Goal: Task Accomplishment & Management: Manage account settings

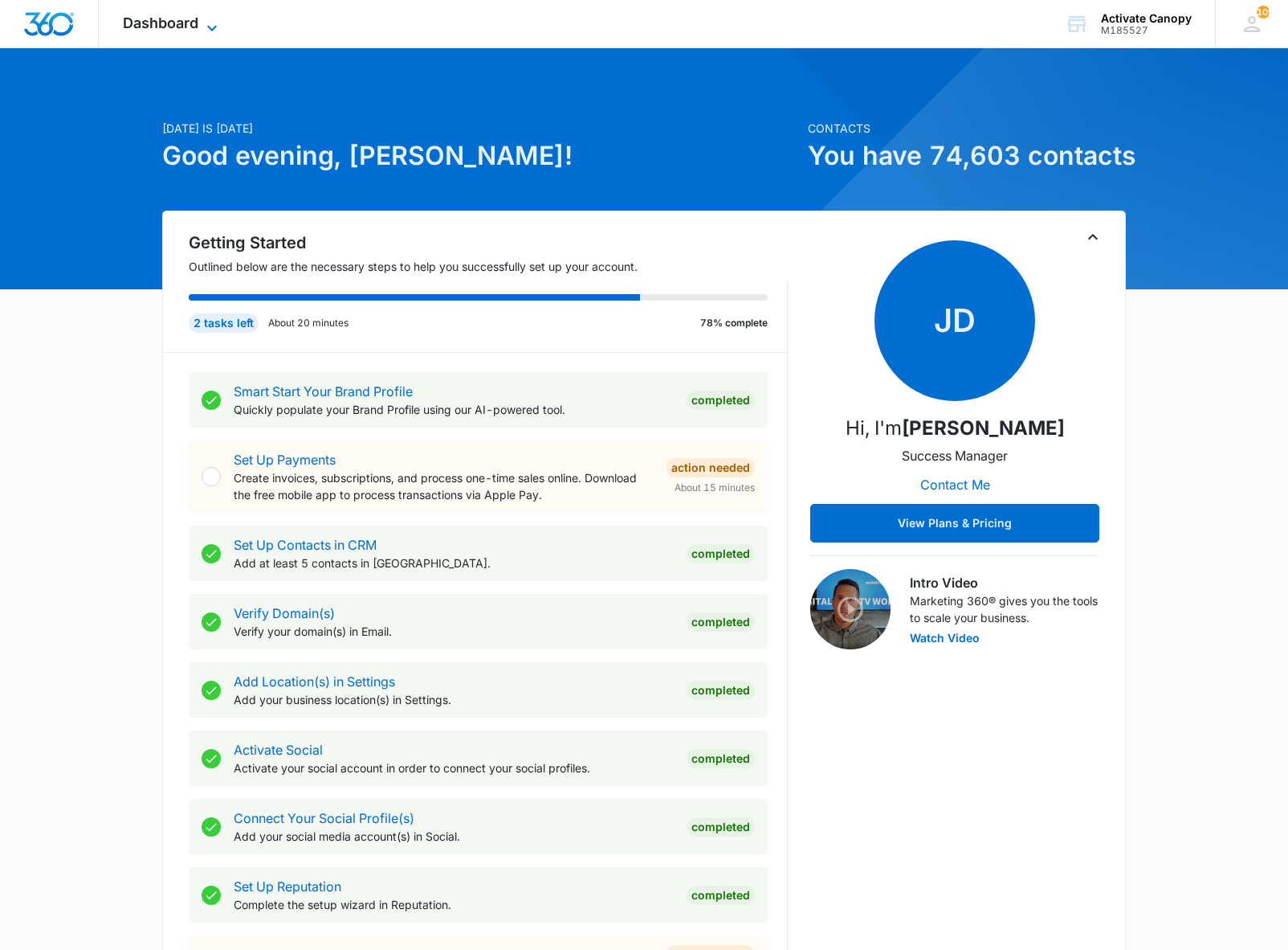
click at [199, 15] on span "Dashboard" at bounding box center [160, 23] width 75 height 17
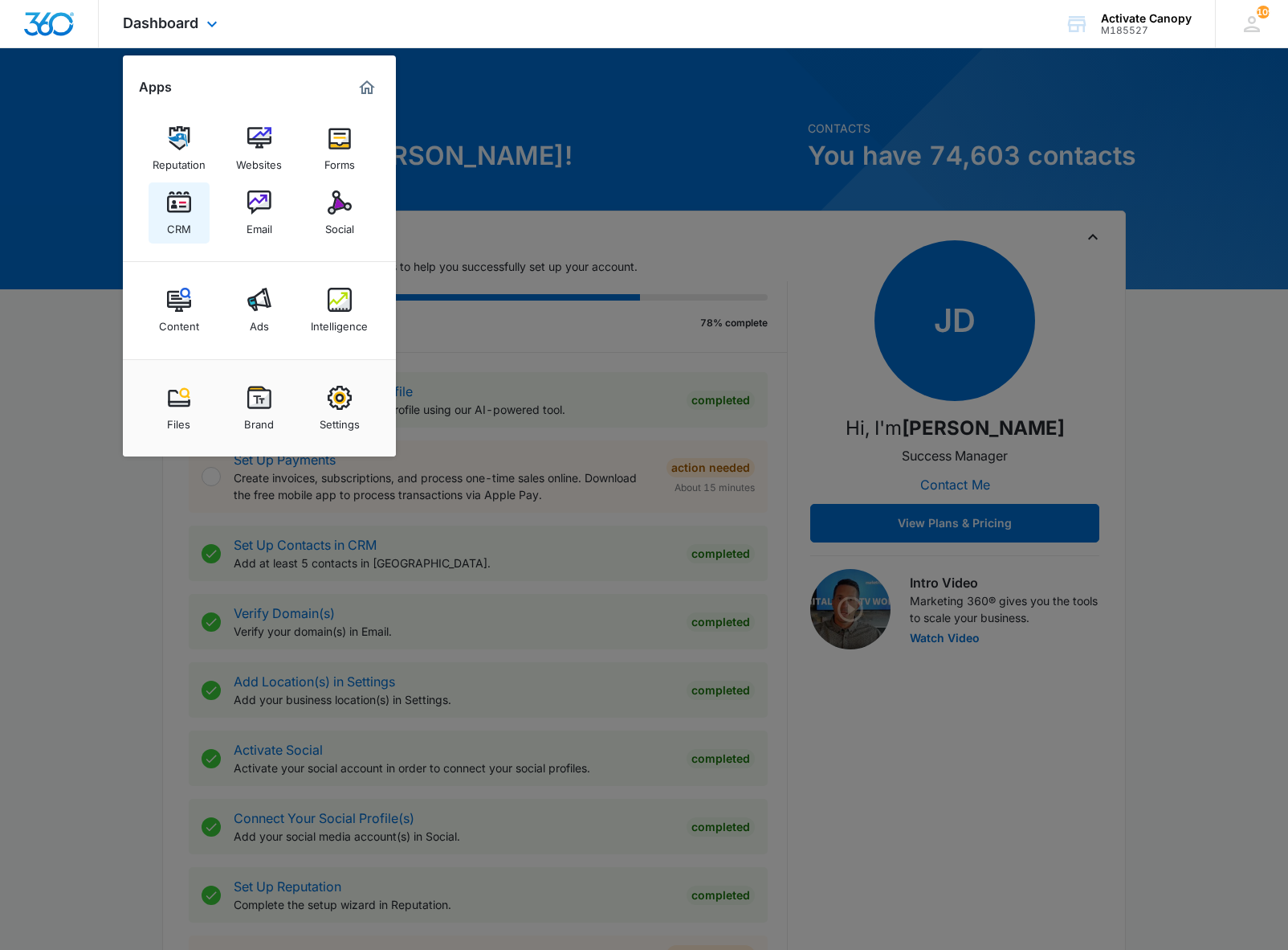
click at [177, 201] on img at bounding box center [179, 202] width 24 height 24
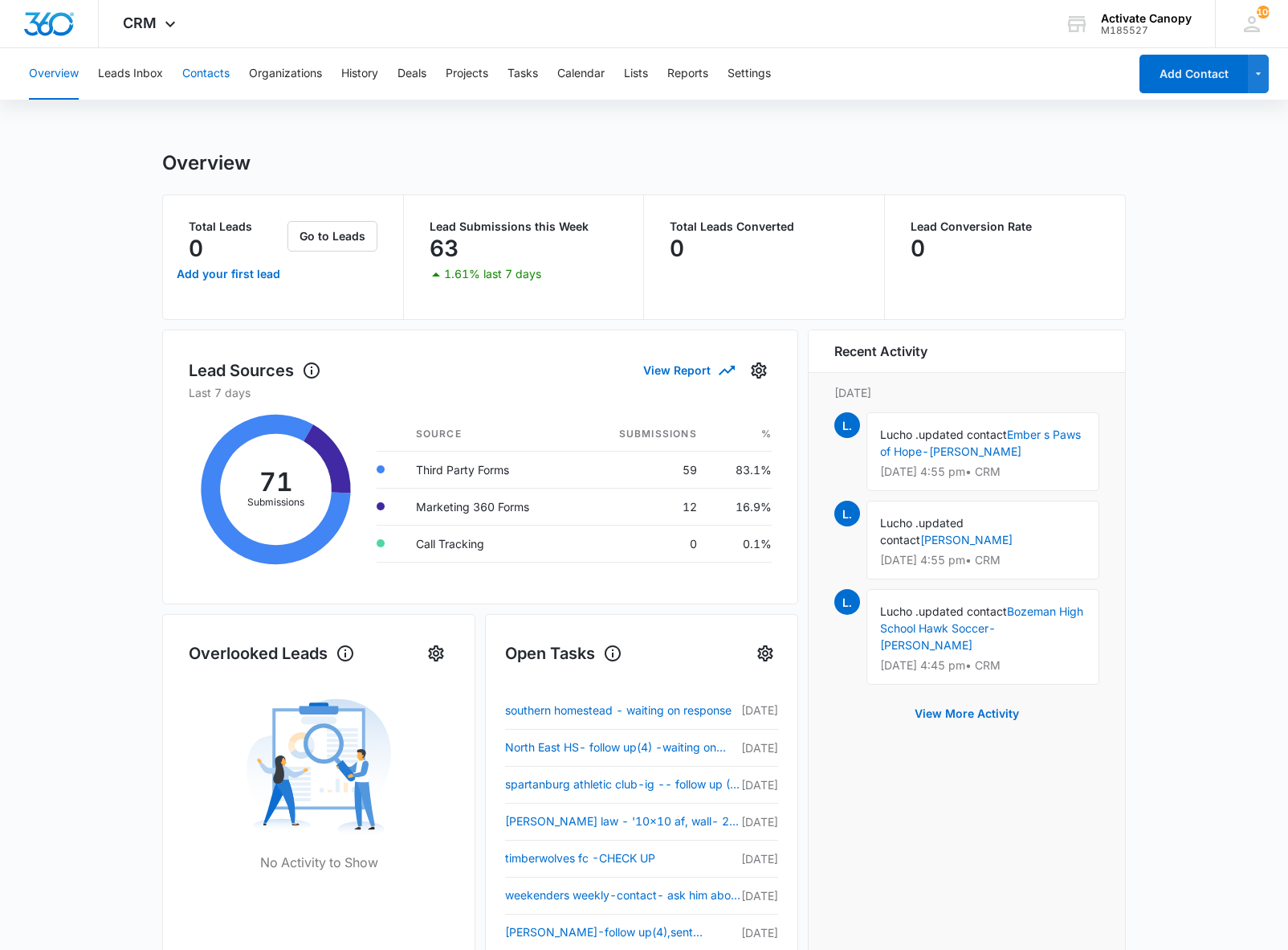
click at [229, 71] on button "Contacts" at bounding box center [206, 73] width 47 height 52
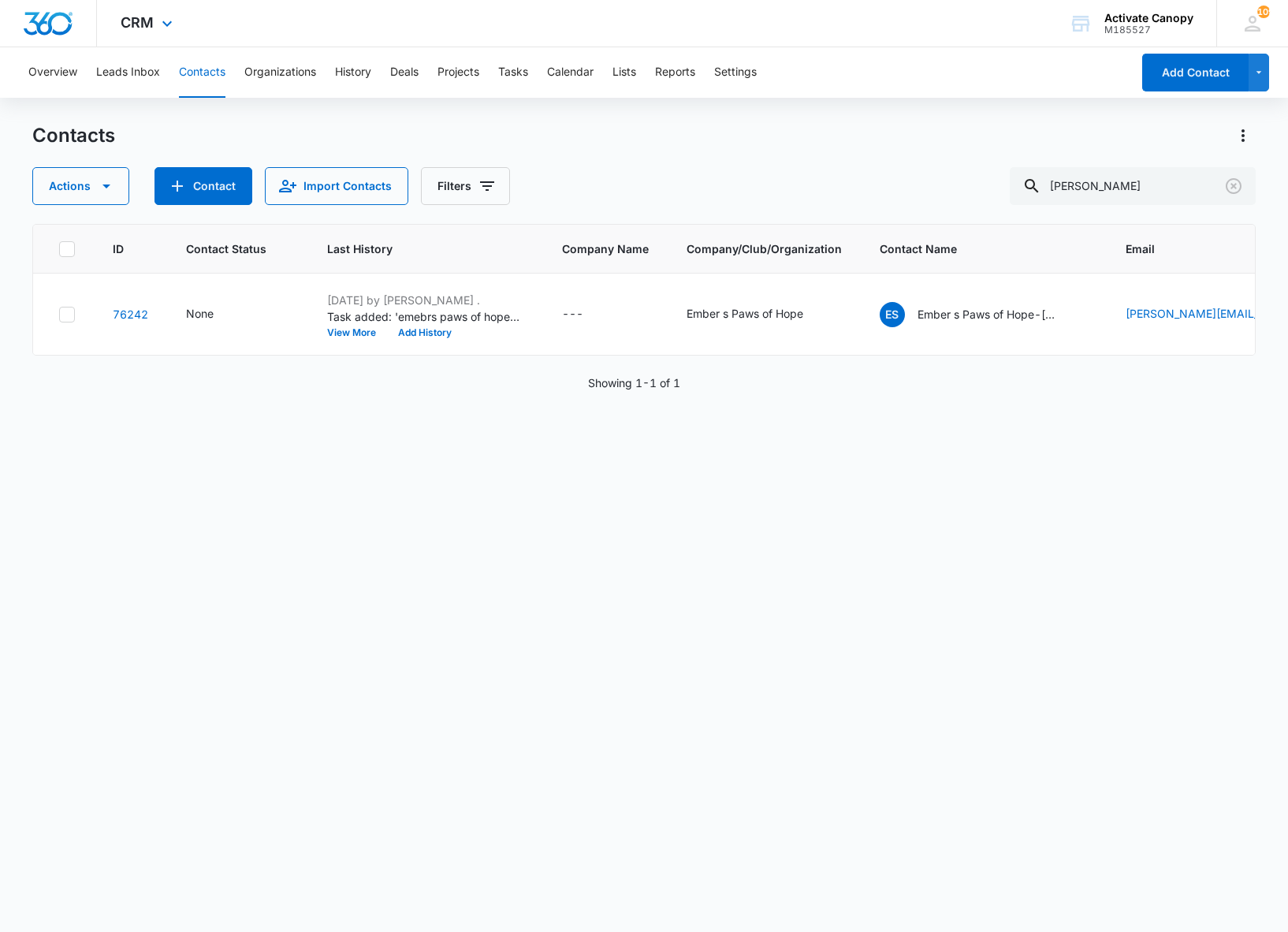
click at [685, 27] on div "CRM Apps Reputation Websites Forms CRM Email Social Content Ads Intelligence Fi…" at bounding box center [644, 23] width 1288 height 47
click at [1120, 182] on input "[PERSON_NAME]" at bounding box center [1132, 186] width 246 height 38
type input "boiada"
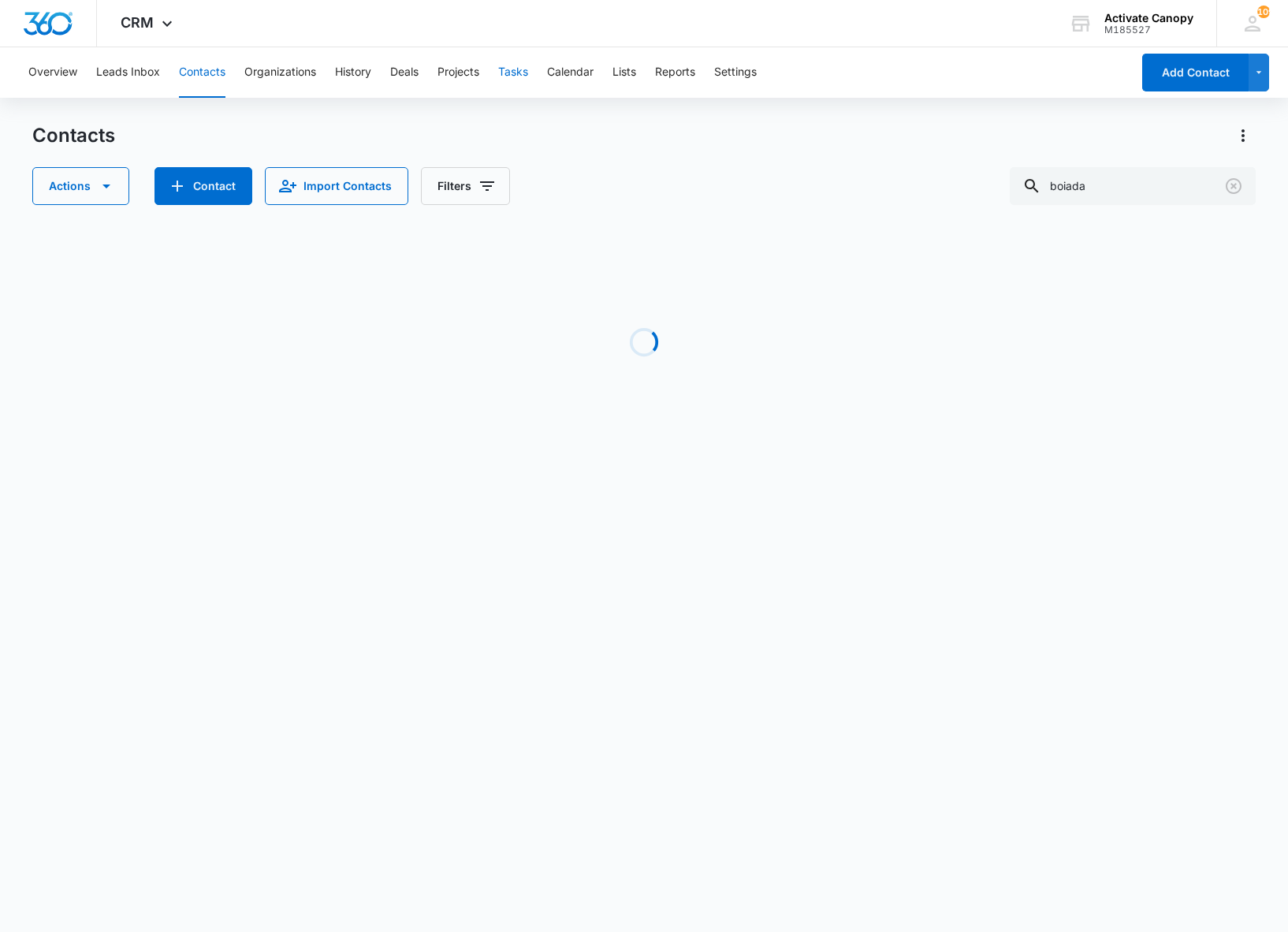
click at [522, 74] on button "Tasks" at bounding box center [514, 72] width 30 height 51
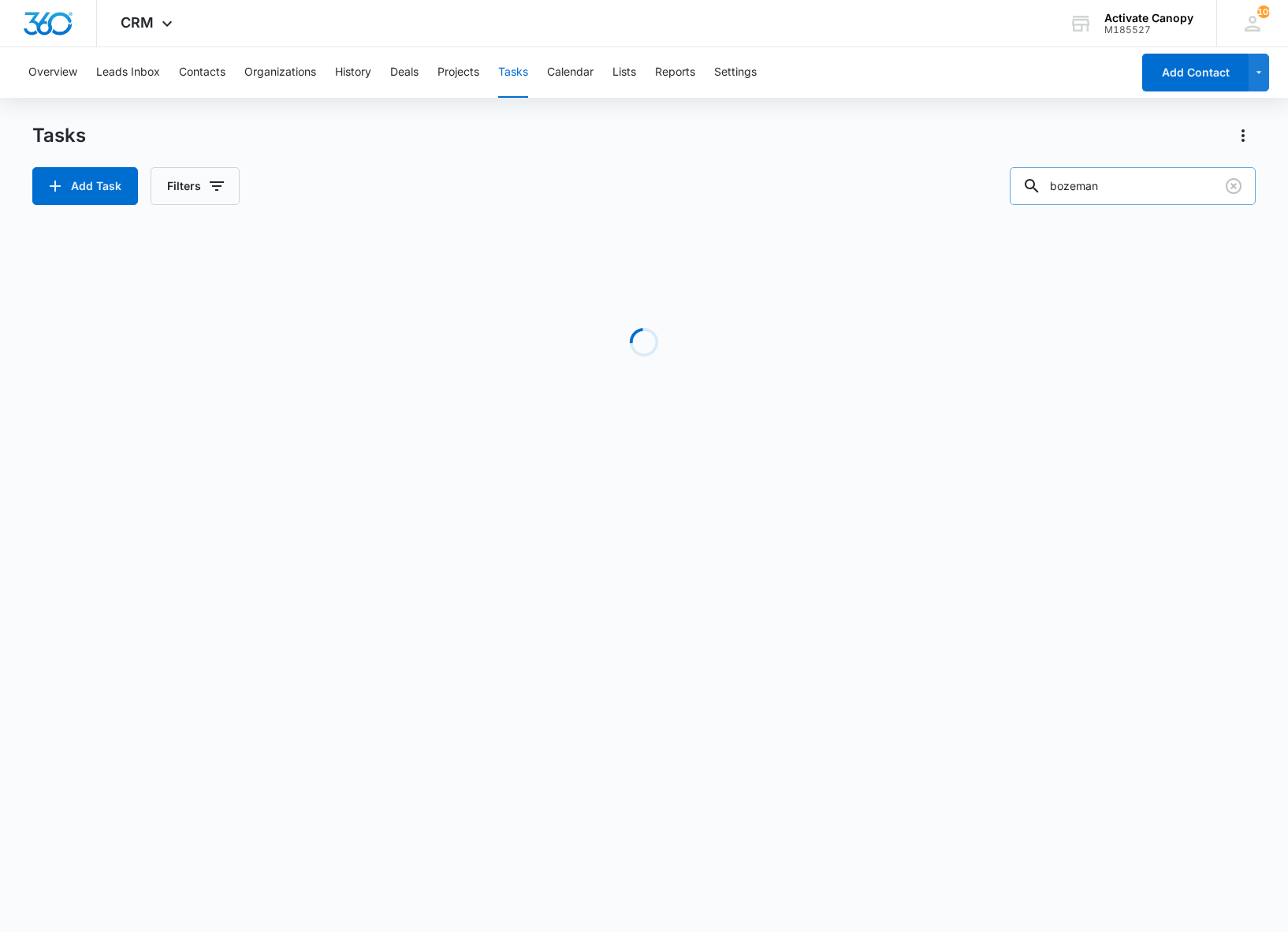
click at [1122, 188] on input "bozeman" at bounding box center [1132, 186] width 246 height 38
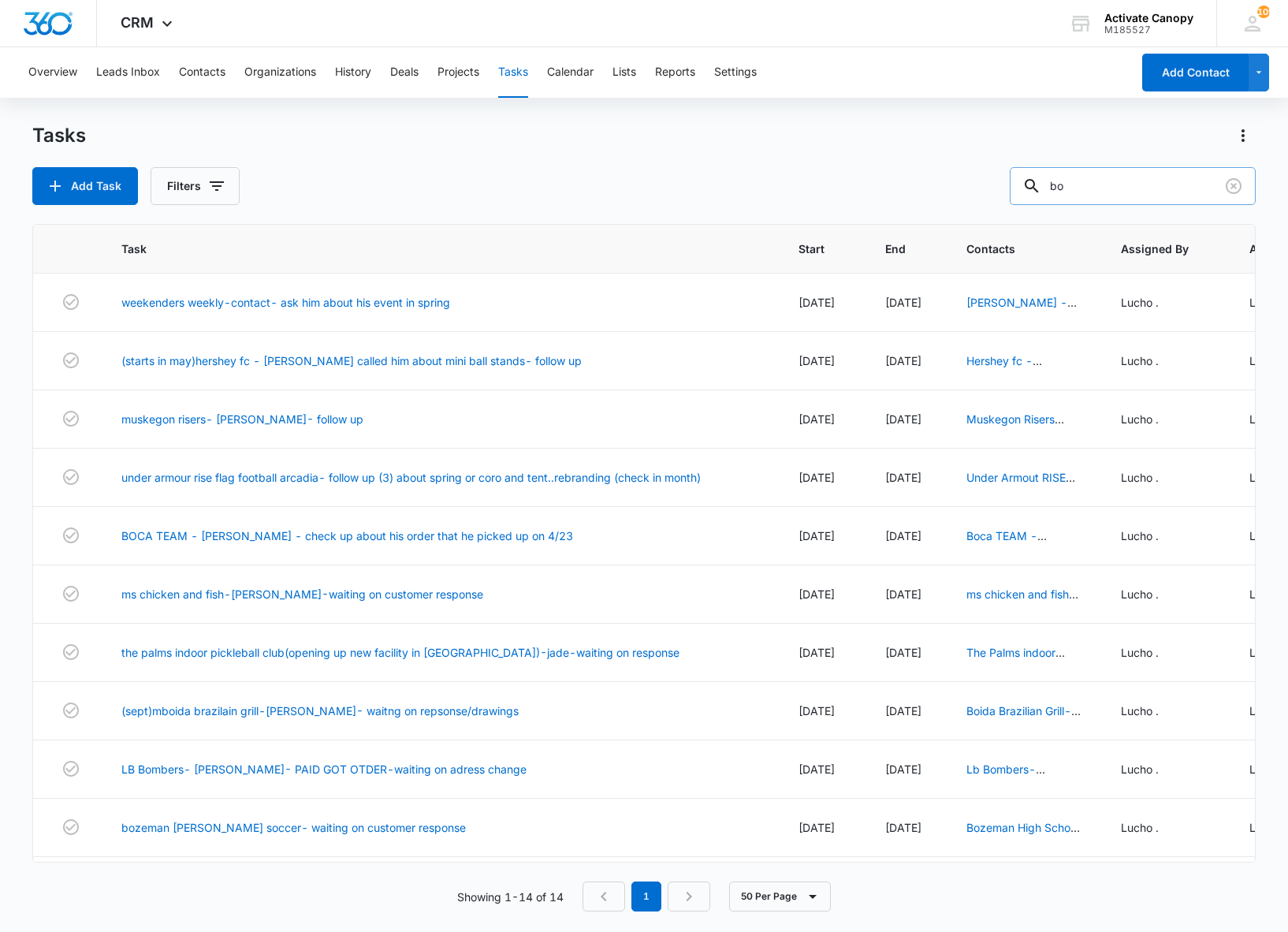
type input "b"
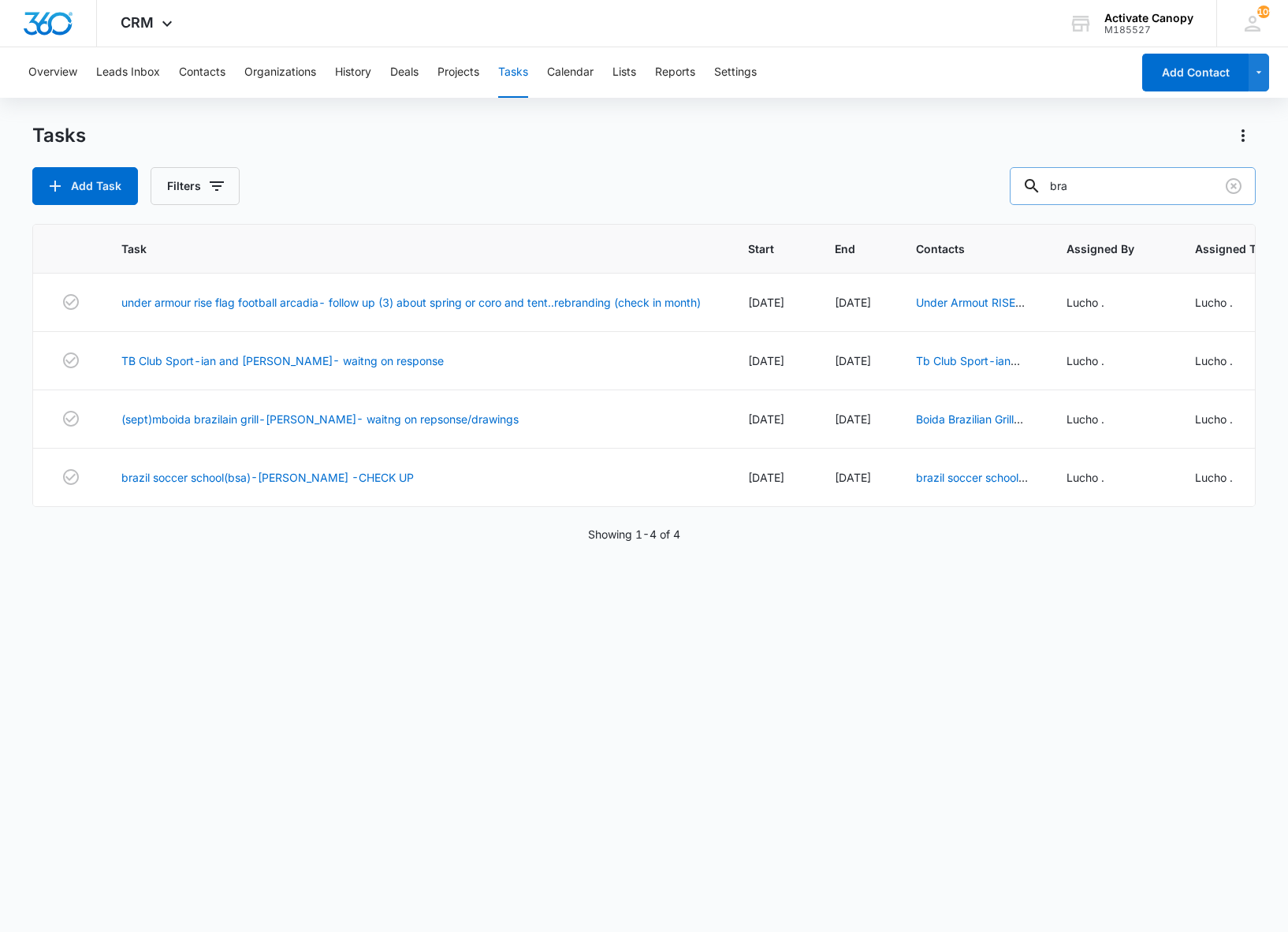
click at [1208, 182] on input "bra" at bounding box center [1132, 186] width 246 height 38
type input "["
type input "perrian"
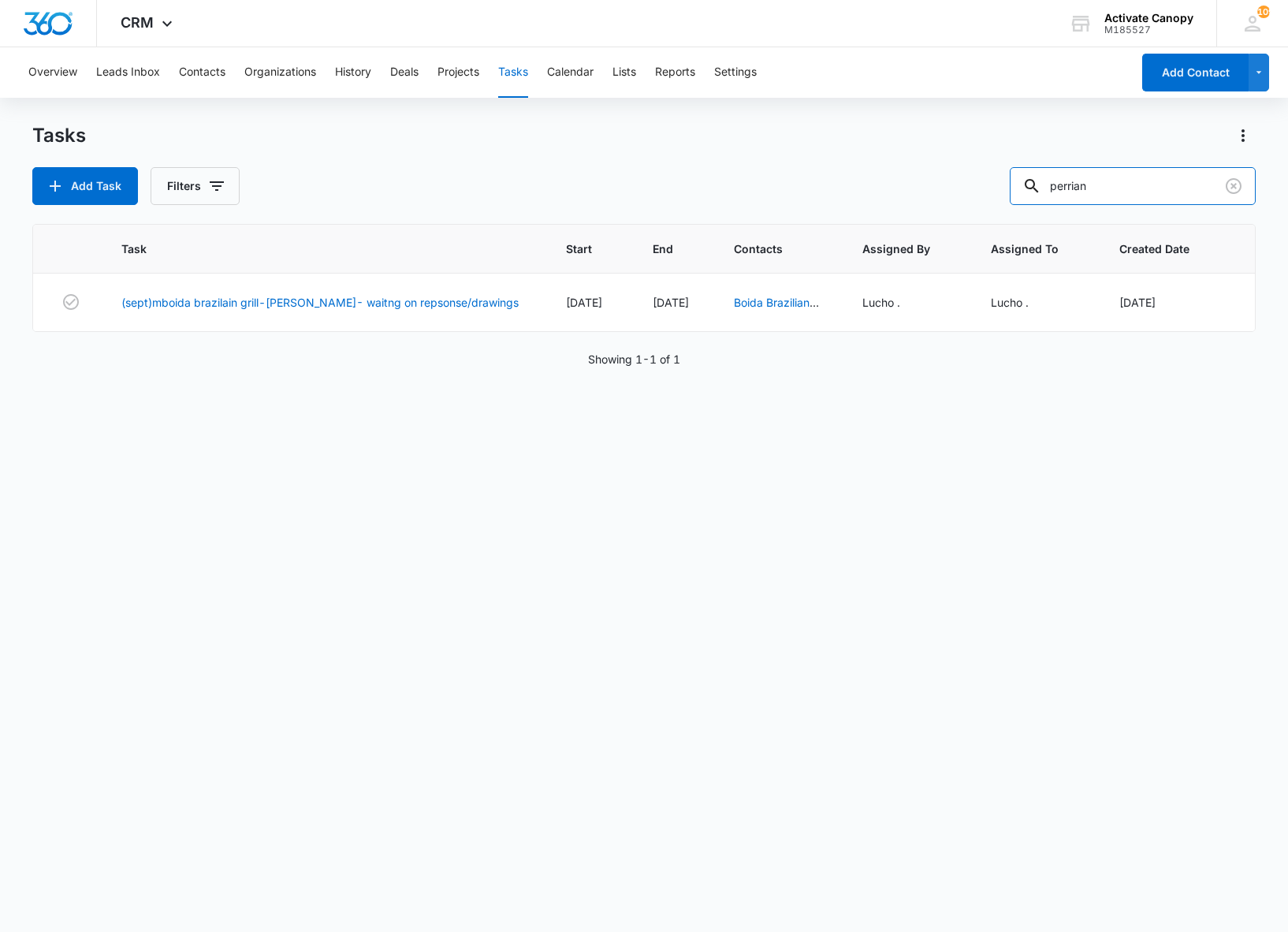
scroll to position [0, 77]
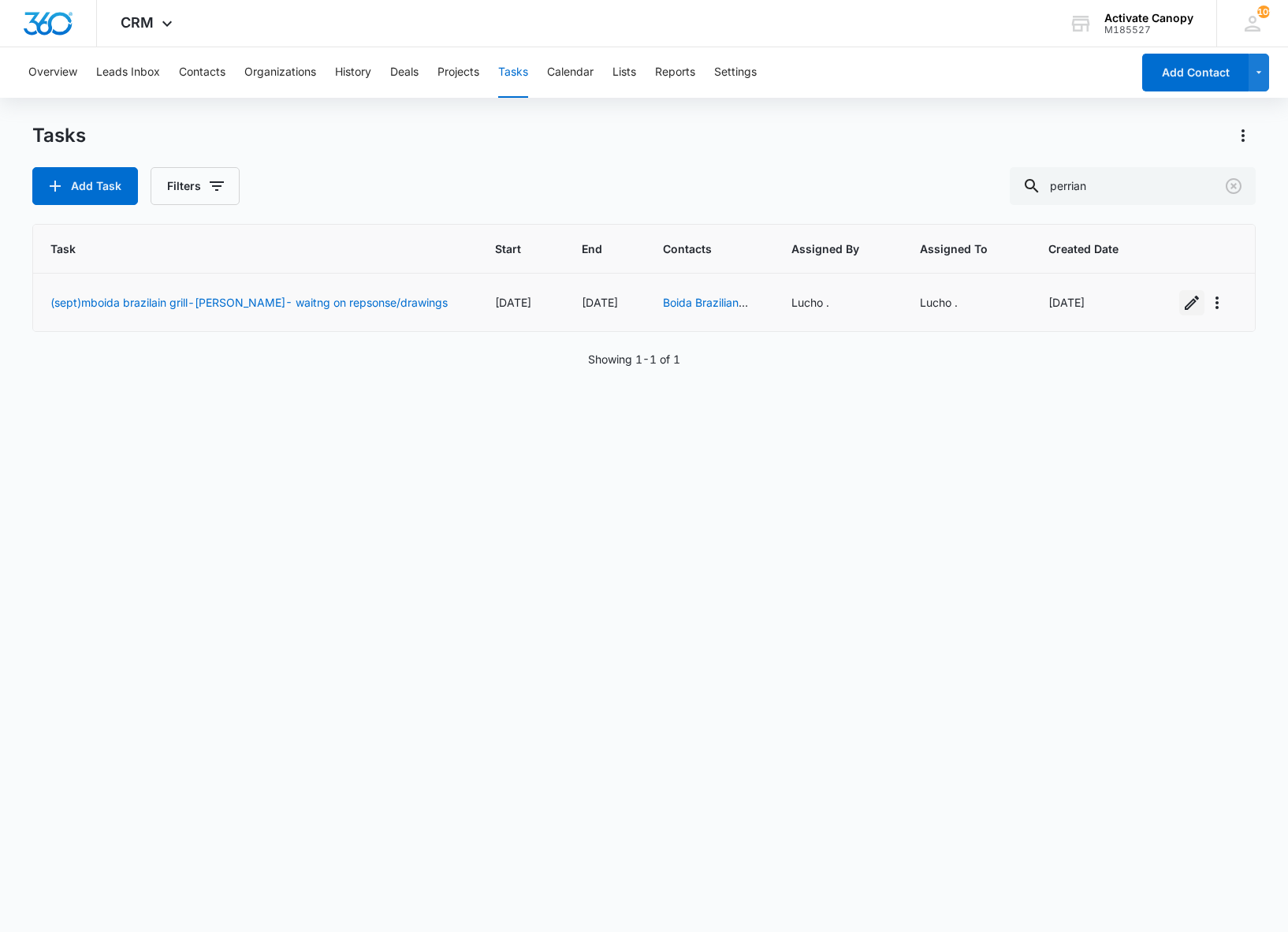
click at [1182, 301] on icon "button" at bounding box center [1191, 302] width 19 height 19
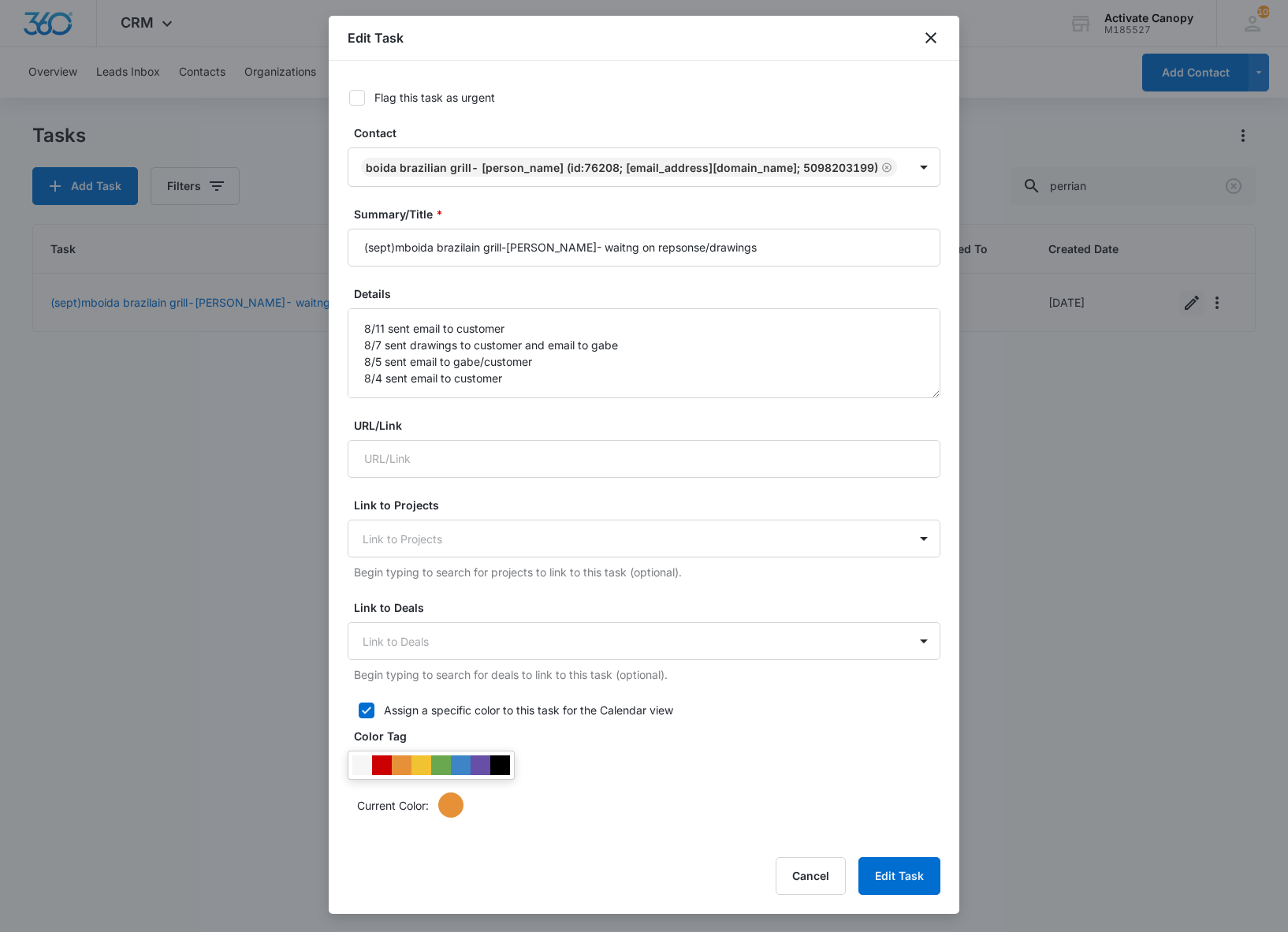
type input "[DATE]"
click at [361, 353] on textarea "8/11 sent email to customer 8/7 sent drawings to customer and email to gabe 8/5…" at bounding box center [644, 353] width 593 height 90
click at [711, 358] on textarea "8/11 sent email to customer 8/7 sent drawings to customer and email to gabe 8/5…" at bounding box center [644, 353] width 593 height 90
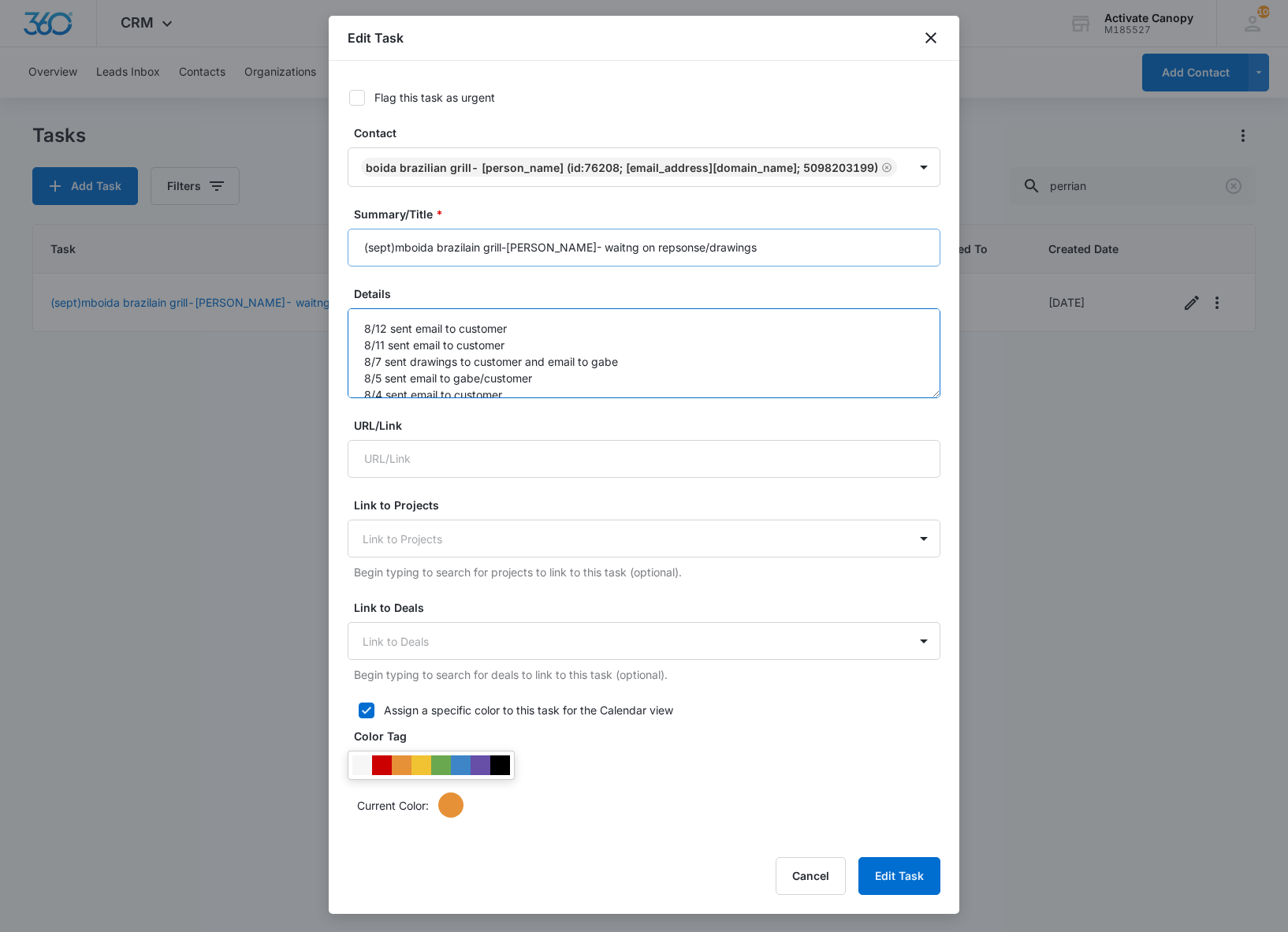
type textarea "8/12 sent email to customer 8/11 sent email to customer 8/7 sent drawings to cu…"
click at [775, 266] on input "(sept)mboida brazilain grill-[PERSON_NAME]- waitng on repsonse/drawings" at bounding box center [644, 247] width 593 height 38
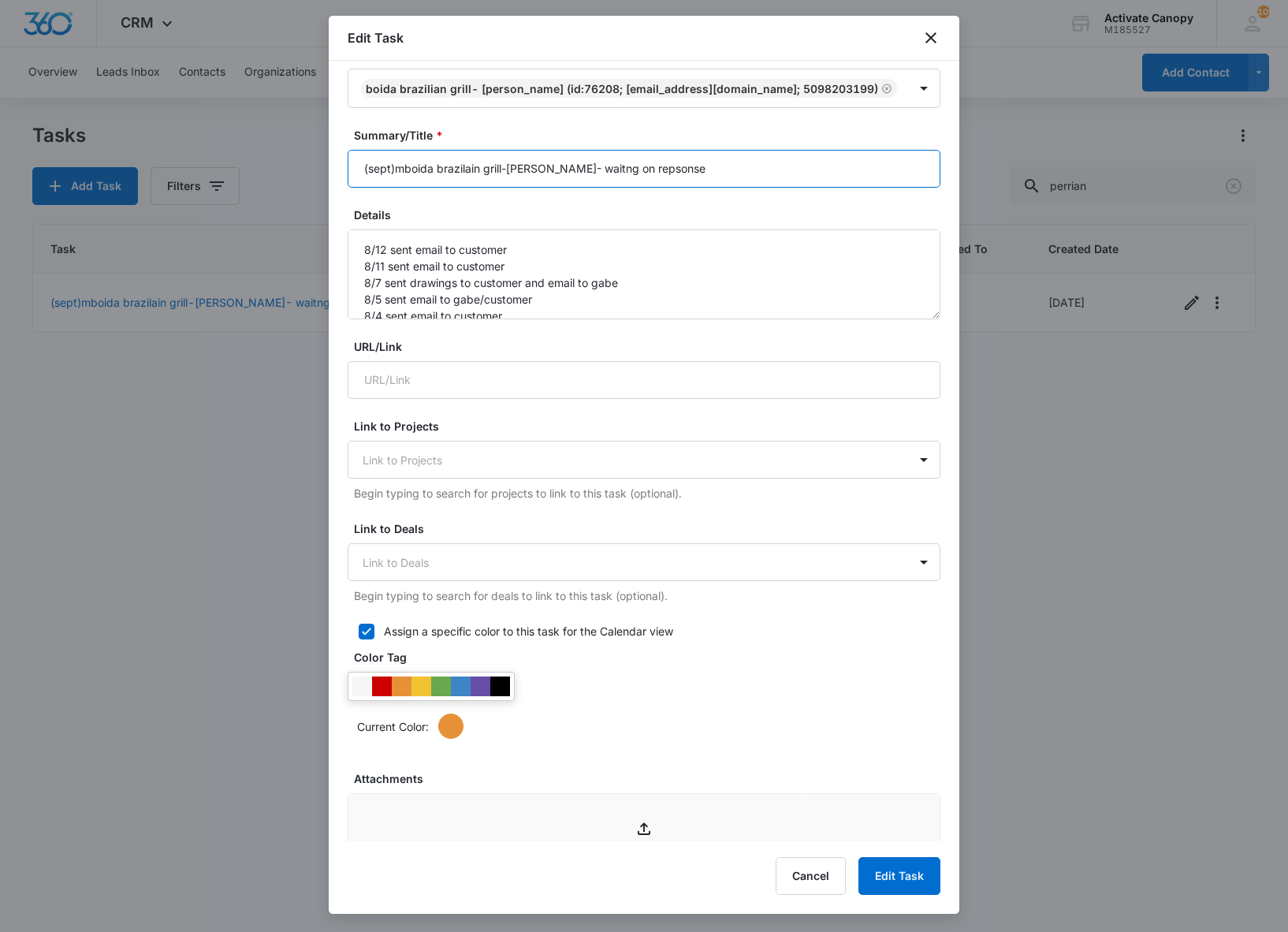
scroll to position [0, 0]
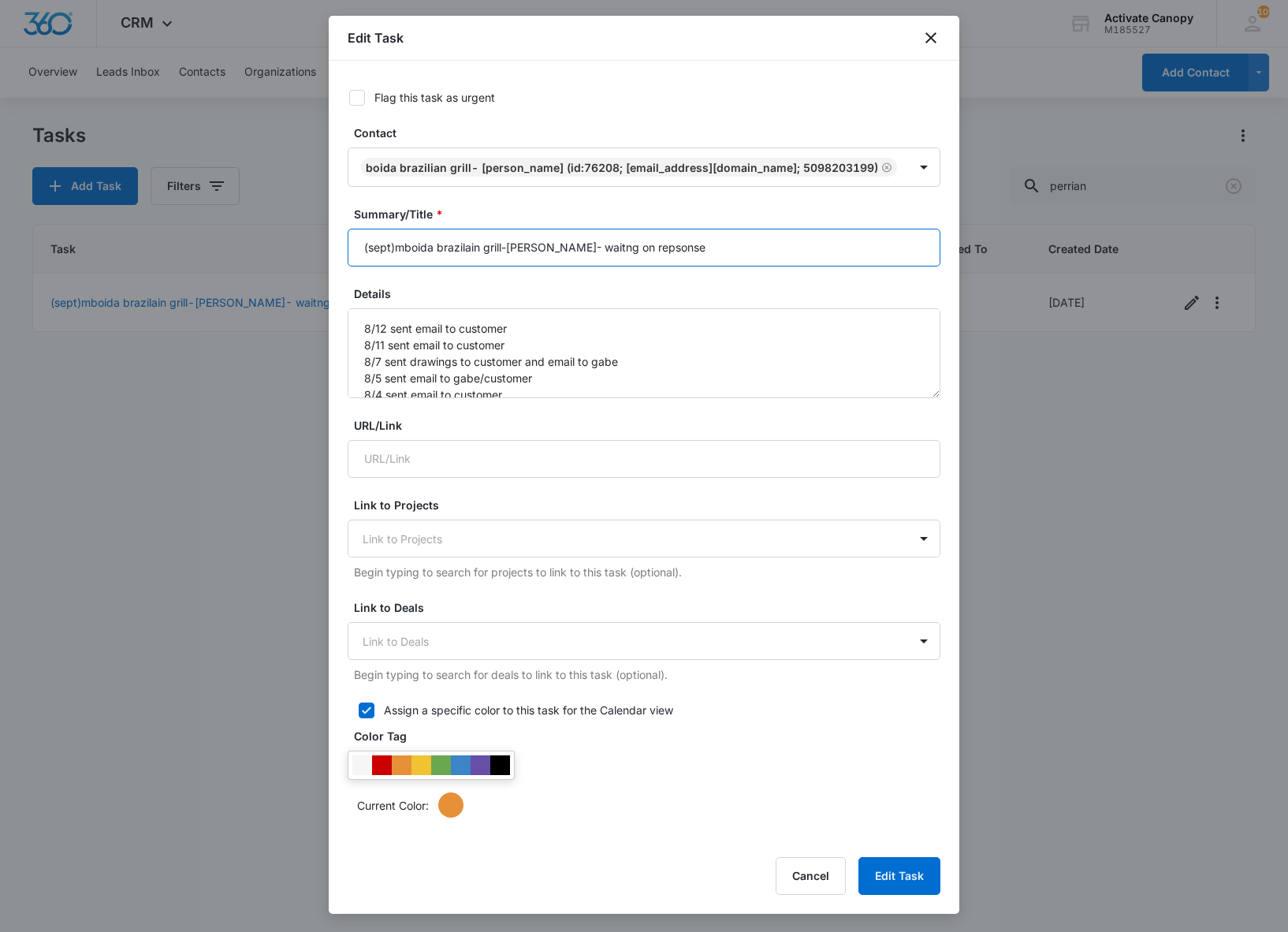
click at [391, 266] on input "(sept)mboida brazilain grill-[PERSON_NAME]- waitng on repsonse" at bounding box center [644, 247] width 593 height 38
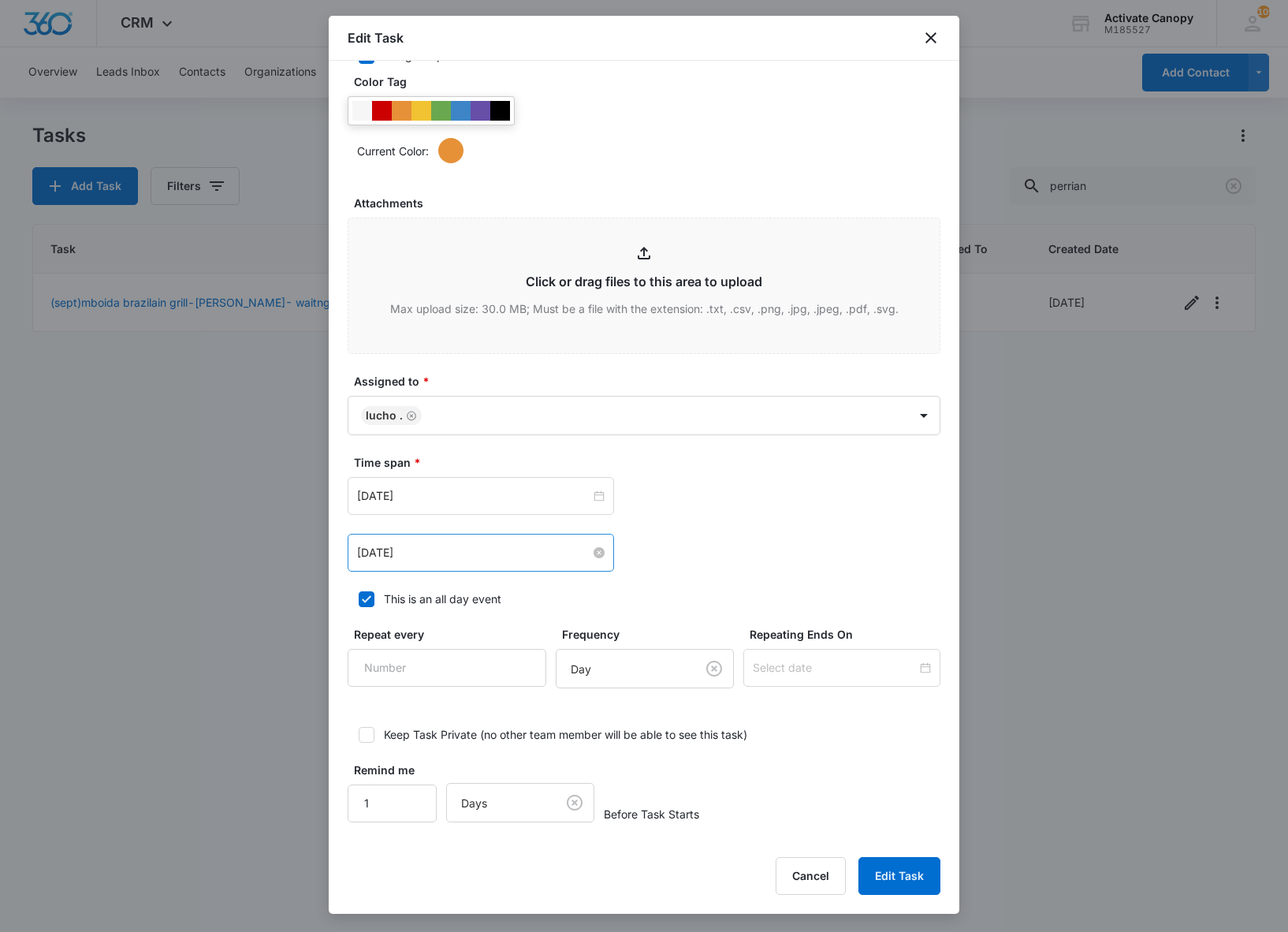
type input "([DATE])mboida brazilain grill-[PERSON_NAME]- waitng on repsonse"
click at [492, 556] on input "[DATE]" at bounding box center [474, 552] width 233 height 17
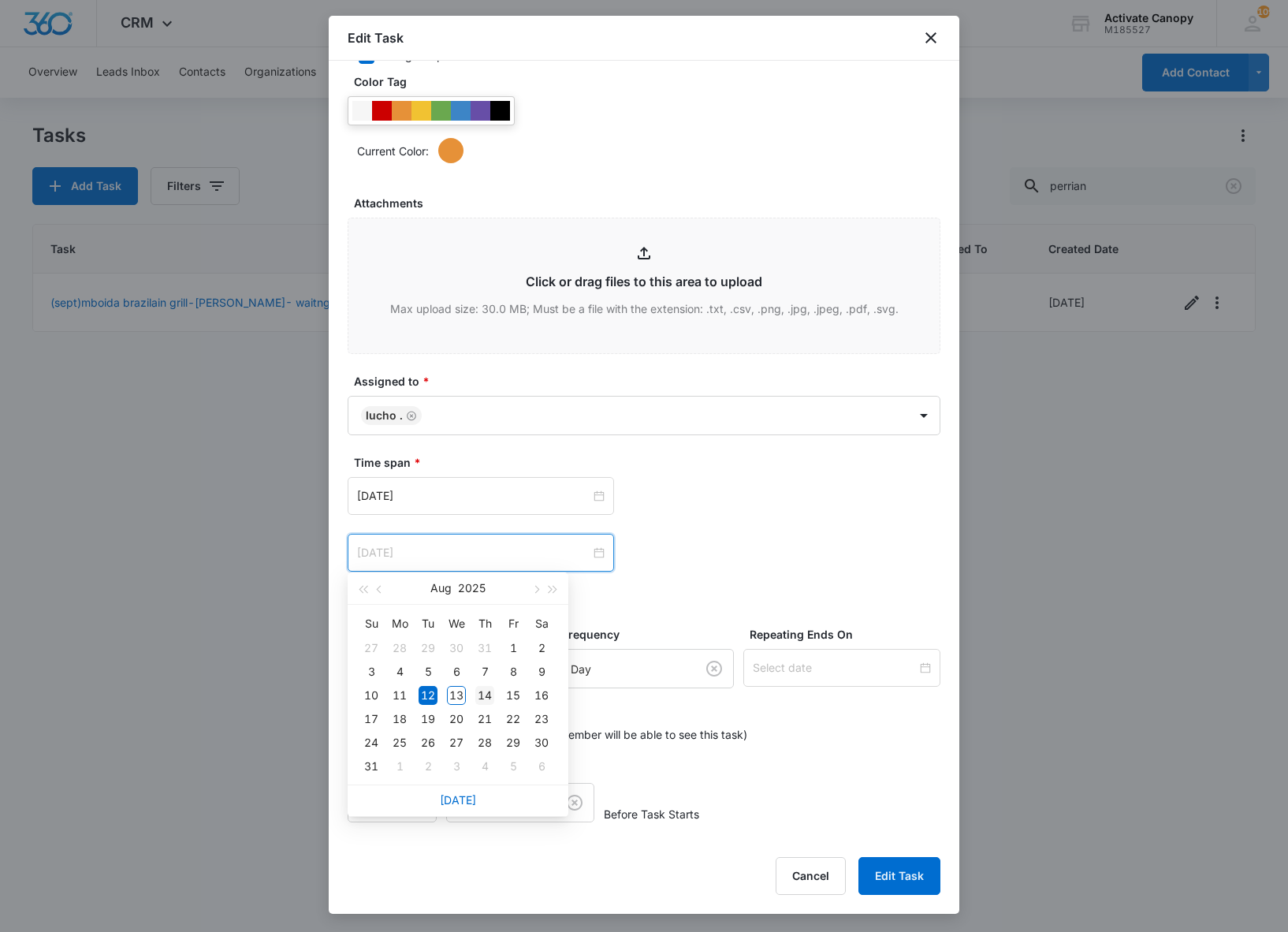
type input "[DATE]"
click at [482, 703] on div "14" at bounding box center [484, 694] width 19 height 19
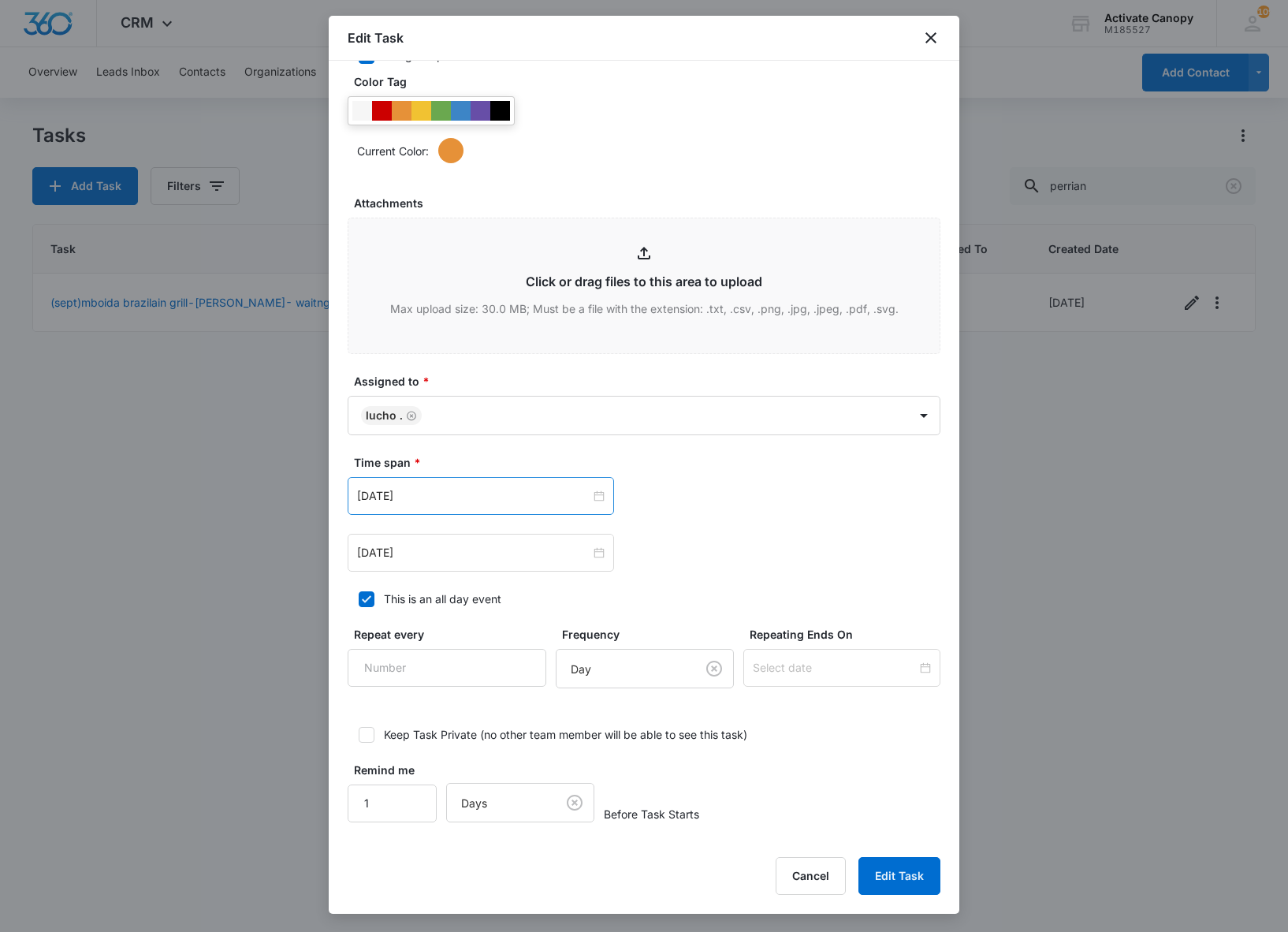
click at [466, 503] on div "[DATE]" at bounding box center [481, 496] width 266 height 38
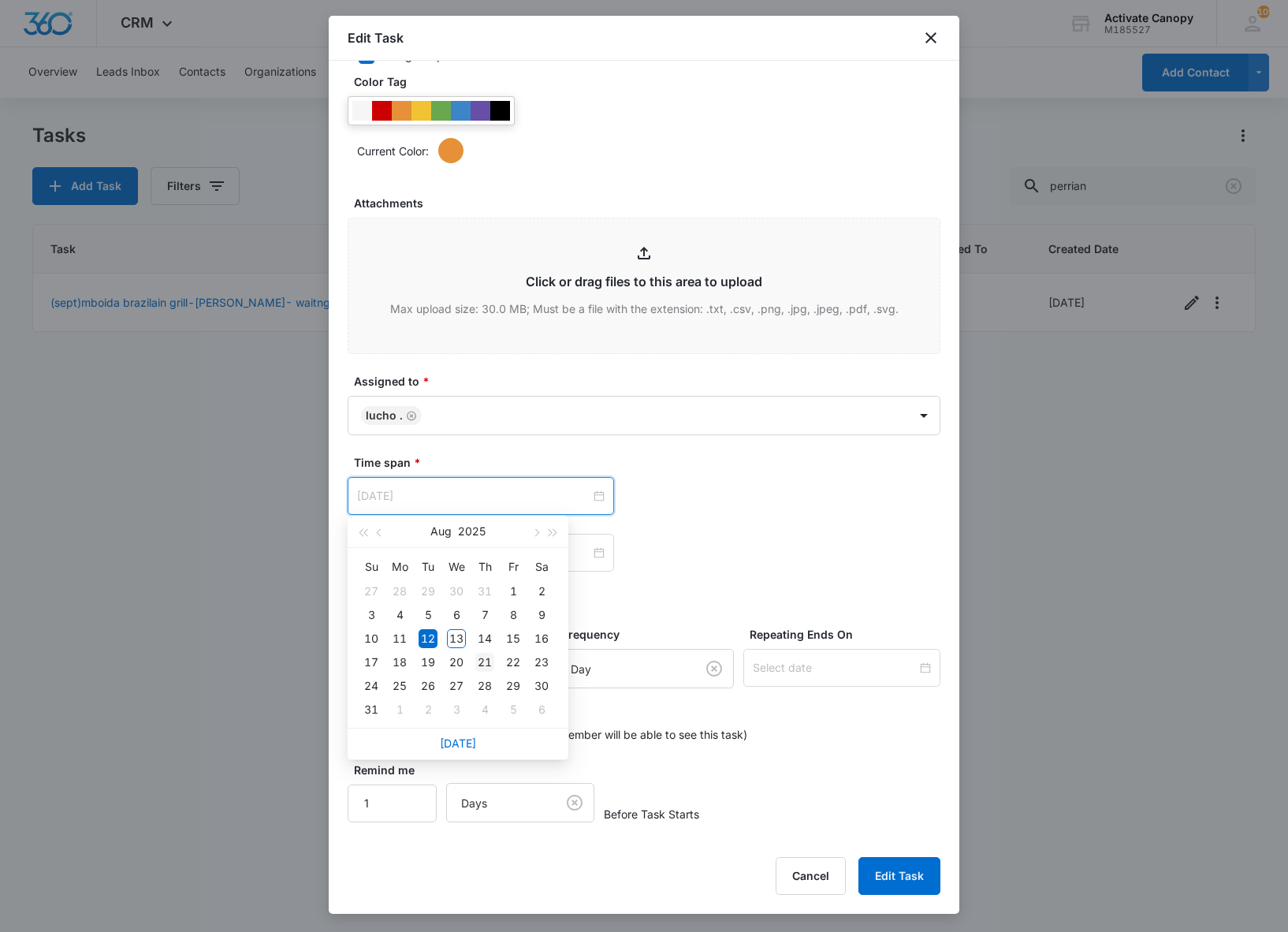
click at [495, 651] on td "21" at bounding box center [485, 662] width 28 height 24
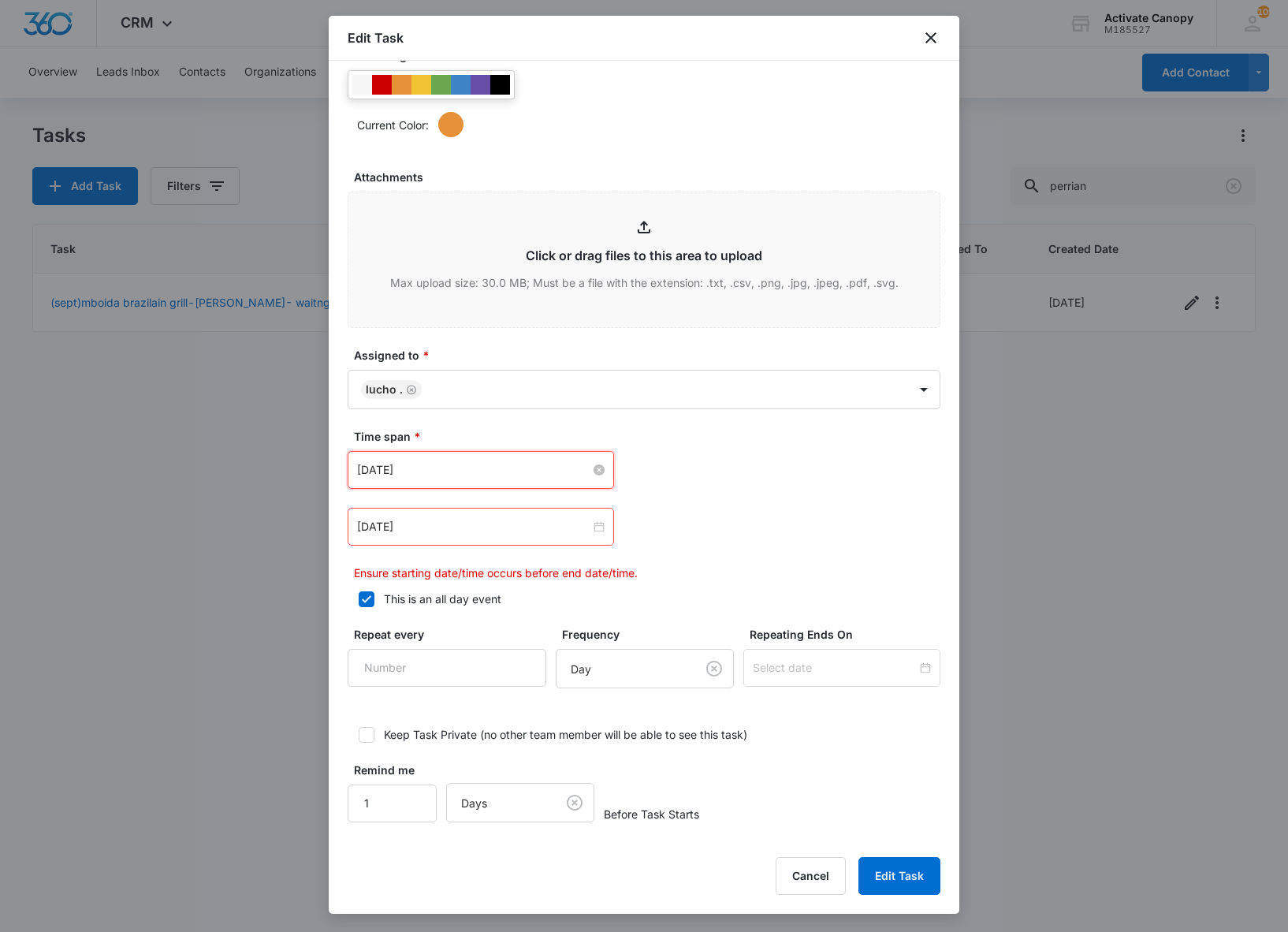
click at [523, 479] on input "[DATE]" at bounding box center [474, 469] width 233 height 17
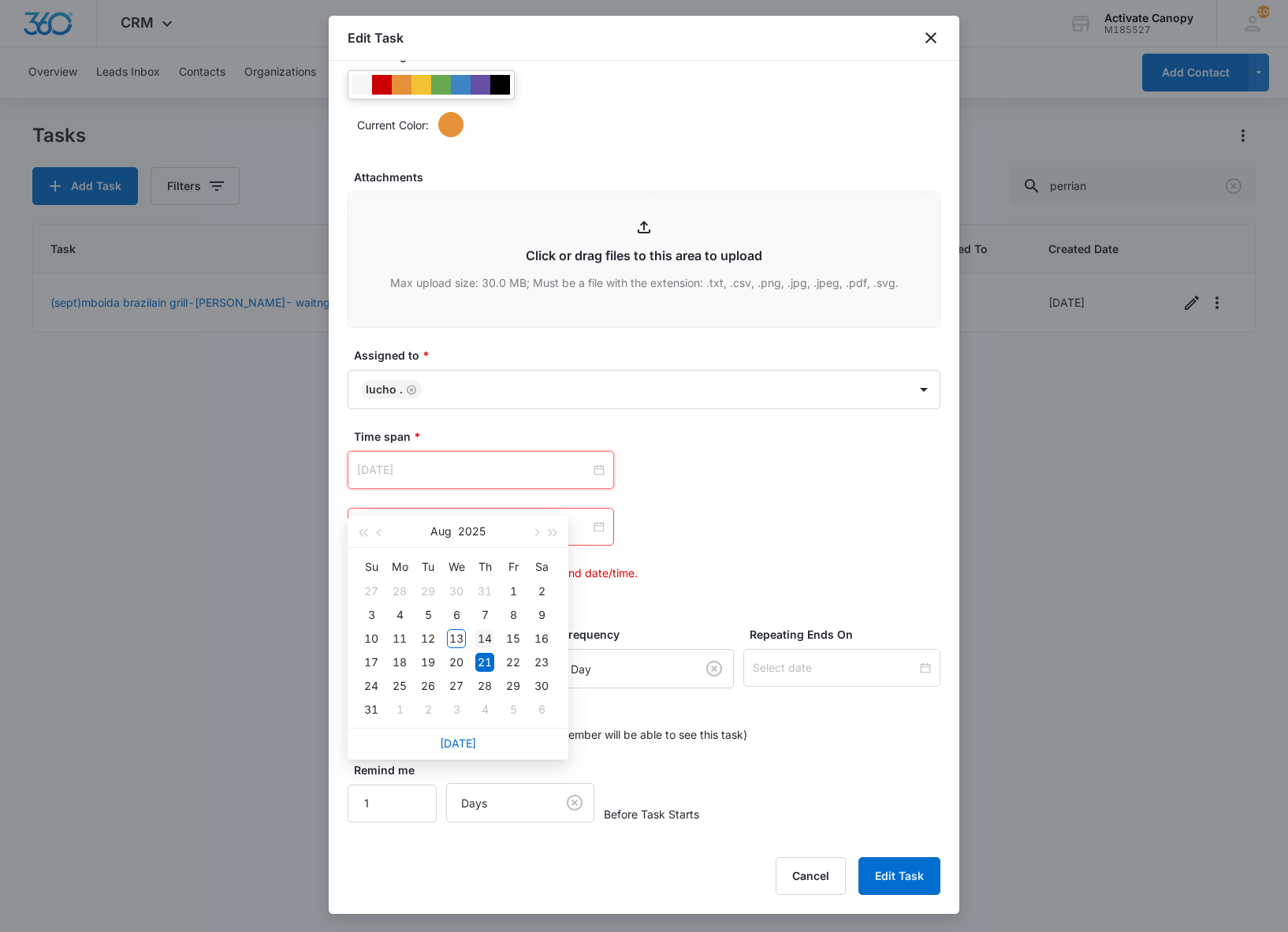
type input "[DATE]"
click at [490, 634] on div "14" at bounding box center [484, 638] width 19 height 19
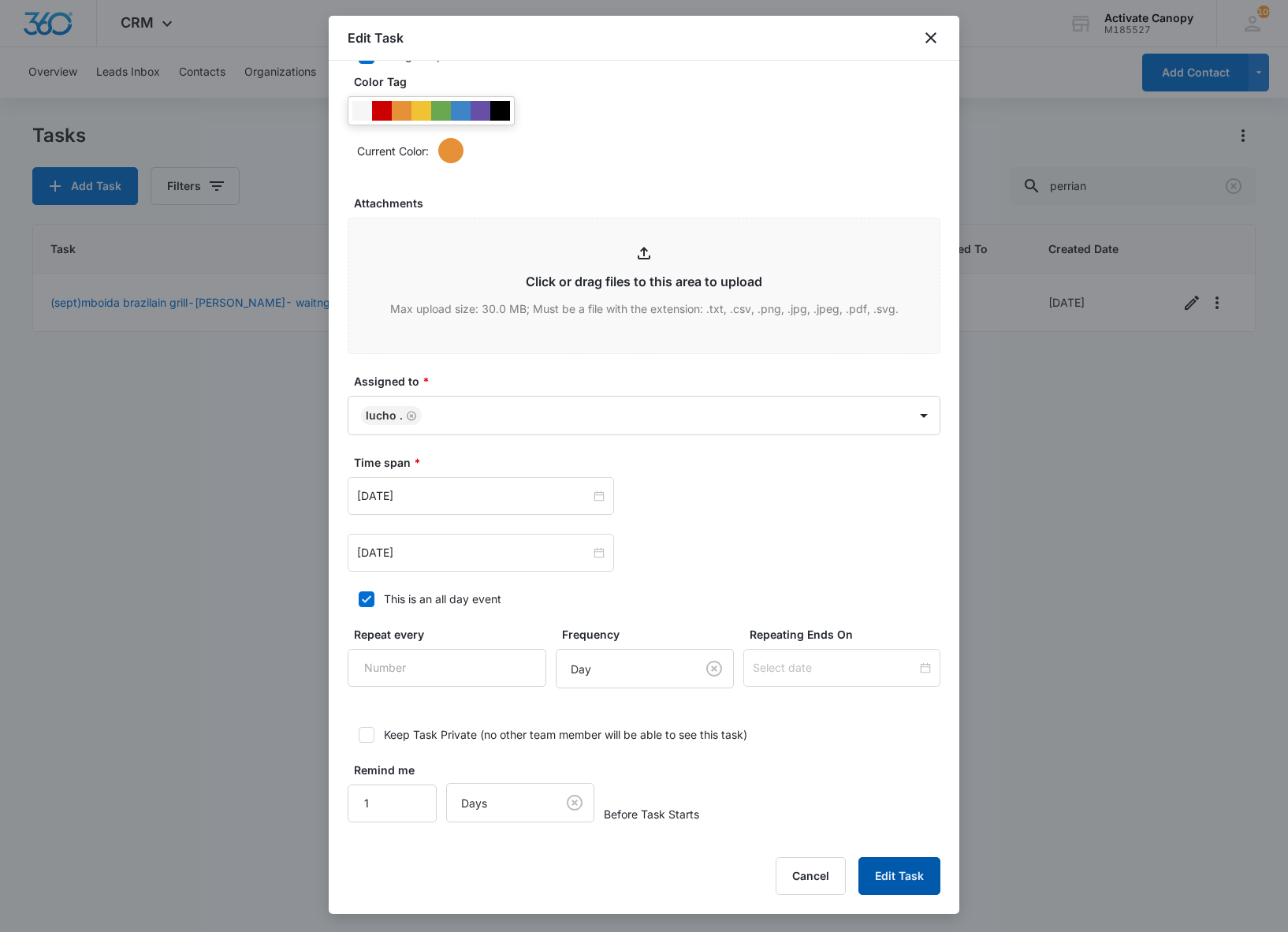
click at [864, 858] on button "Edit Task" at bounding box center [899, 876] width 82 height 38
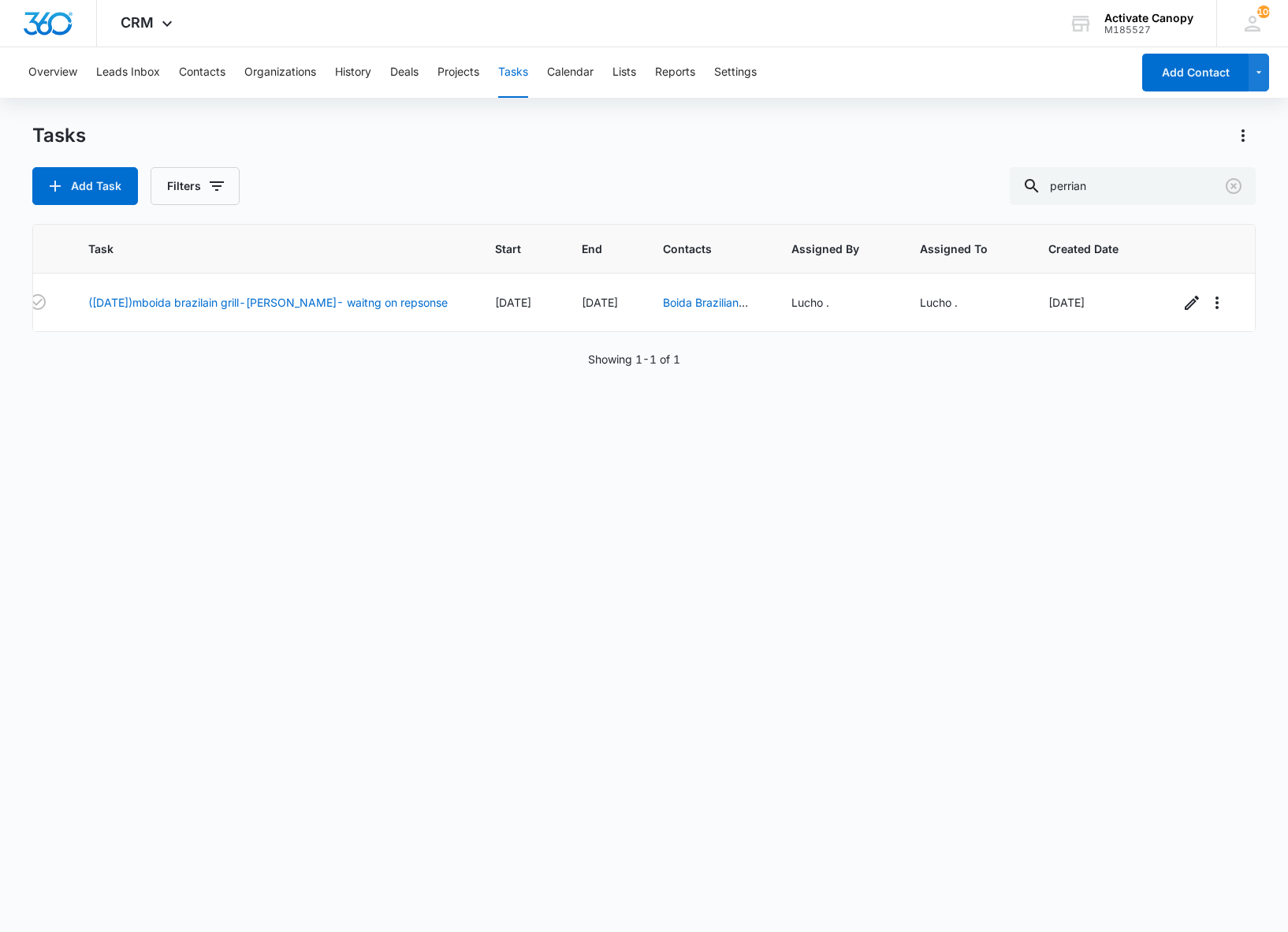
scroll to position [0, 45]
